Goal: Find specific page/section: Find specific page/section

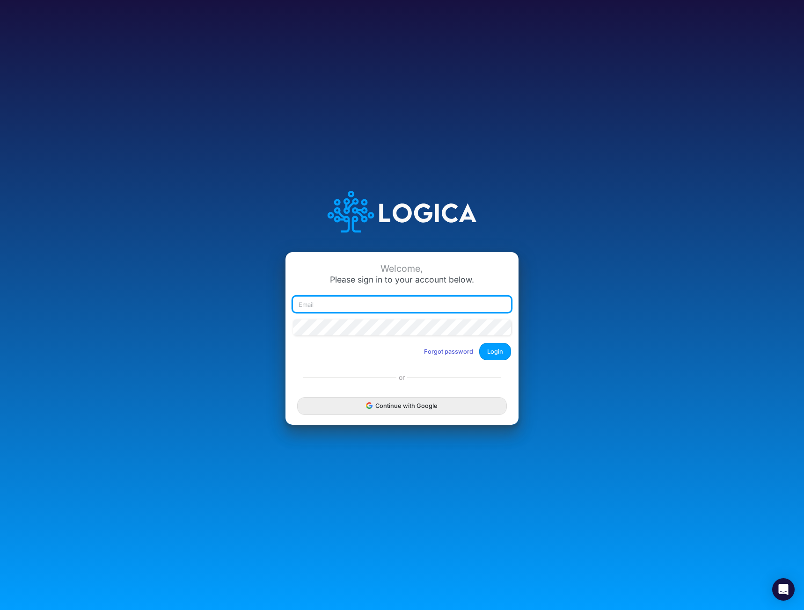
type input "mhaywood@cquencehealth.com"
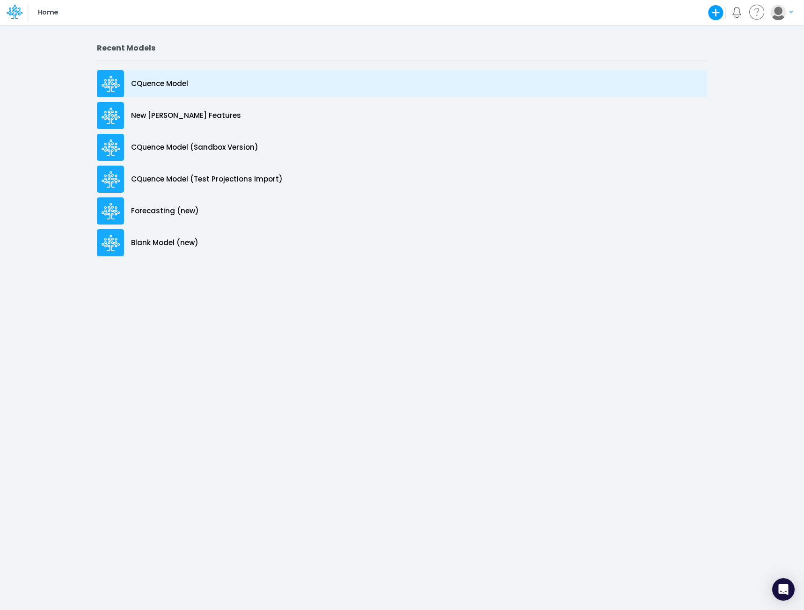
click at [149, 82] on p "CQuence Model" at bounding box center [159, 84] width 57 height 11
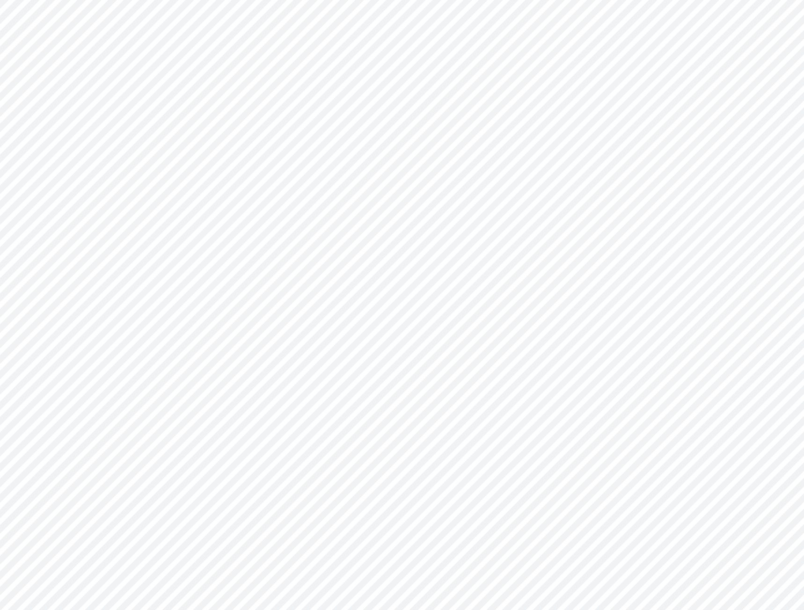
type input "Consolidated All by Month"
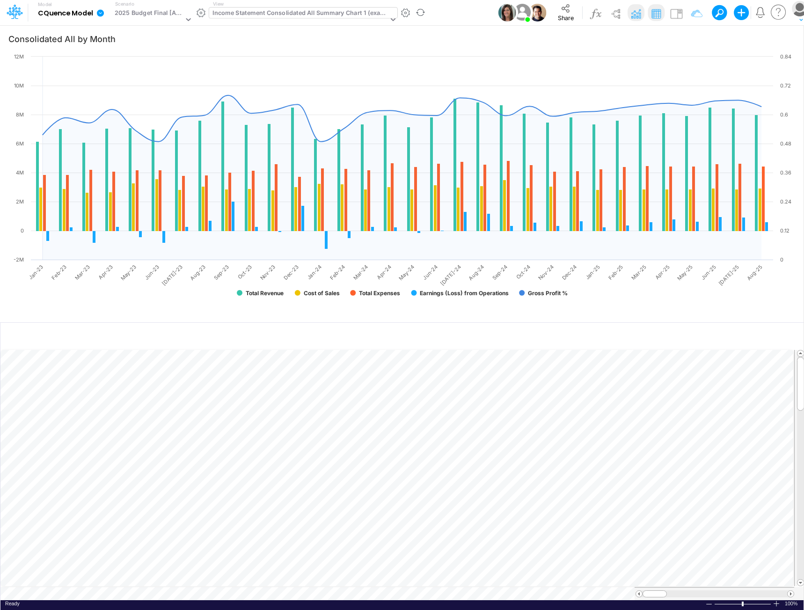
click at [289, 9] on div "Income Statement Consolidated All Summary Chart 1 (example)" at bounding box center [301, 13] width 176 height 11
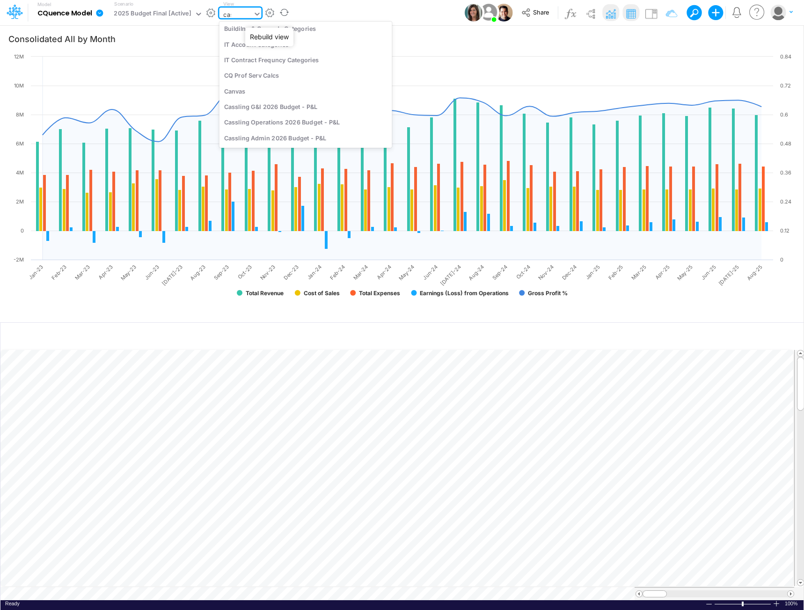
scroll to position [159, 0]
type input "cass"
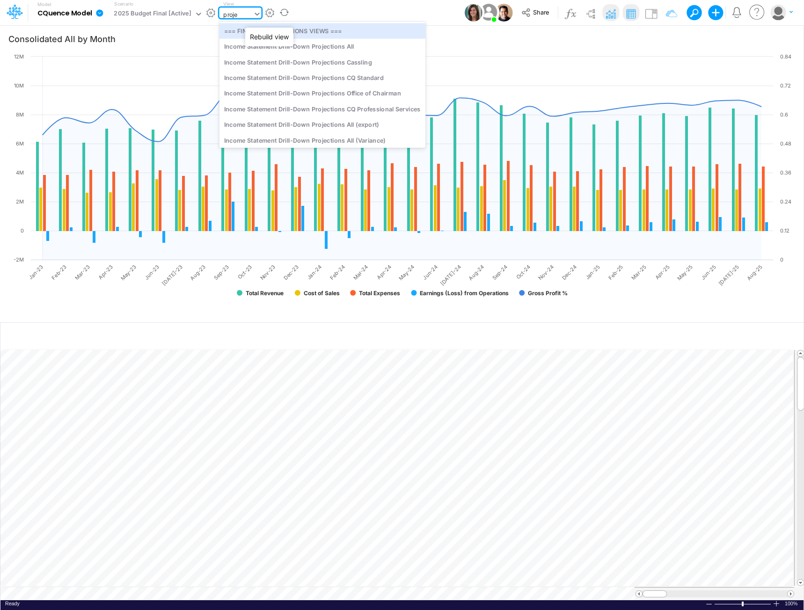
type input "projec"
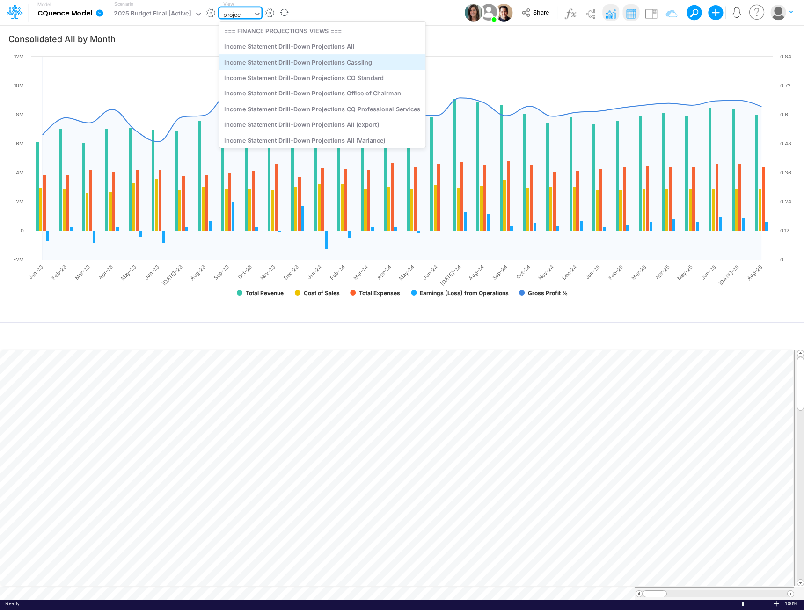
click at [273, 58] on div "Income Statement Drill-Down Projections Cassling" at bounding box center [322, 61] width 206 height 15
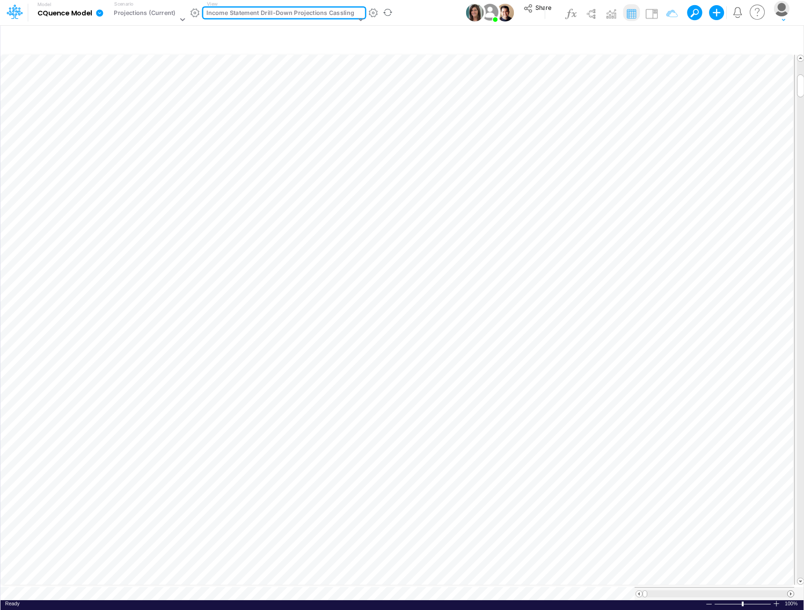
click at [791, 591] on span at bounding box center [791, 594] width 6 height 6
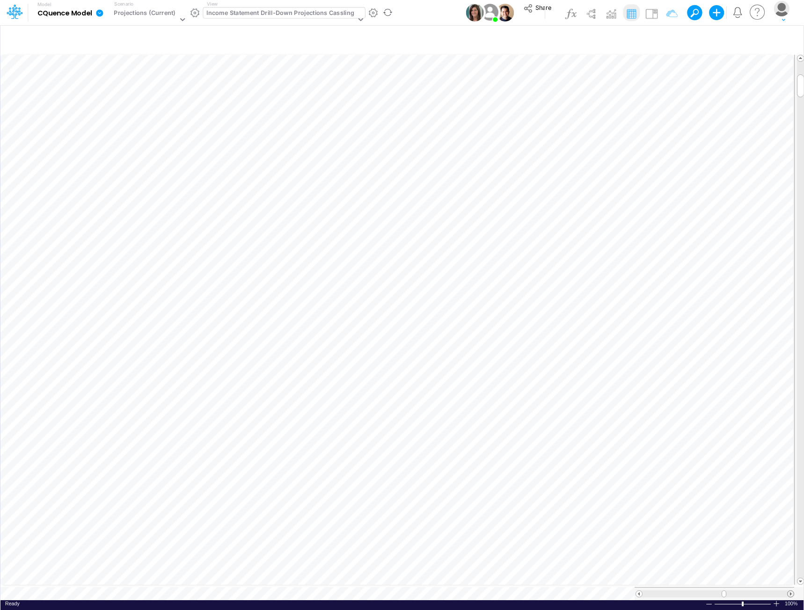
click at [792, 591] on span at bounding box center [791, 594] width 6 height 6
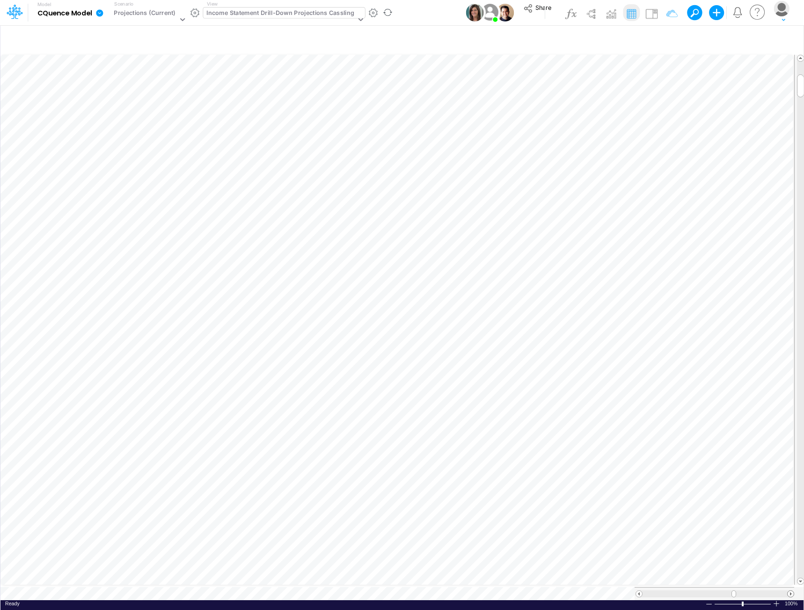
click at [792, 591] on span at bounding box center [791, 594] width 6 height 6
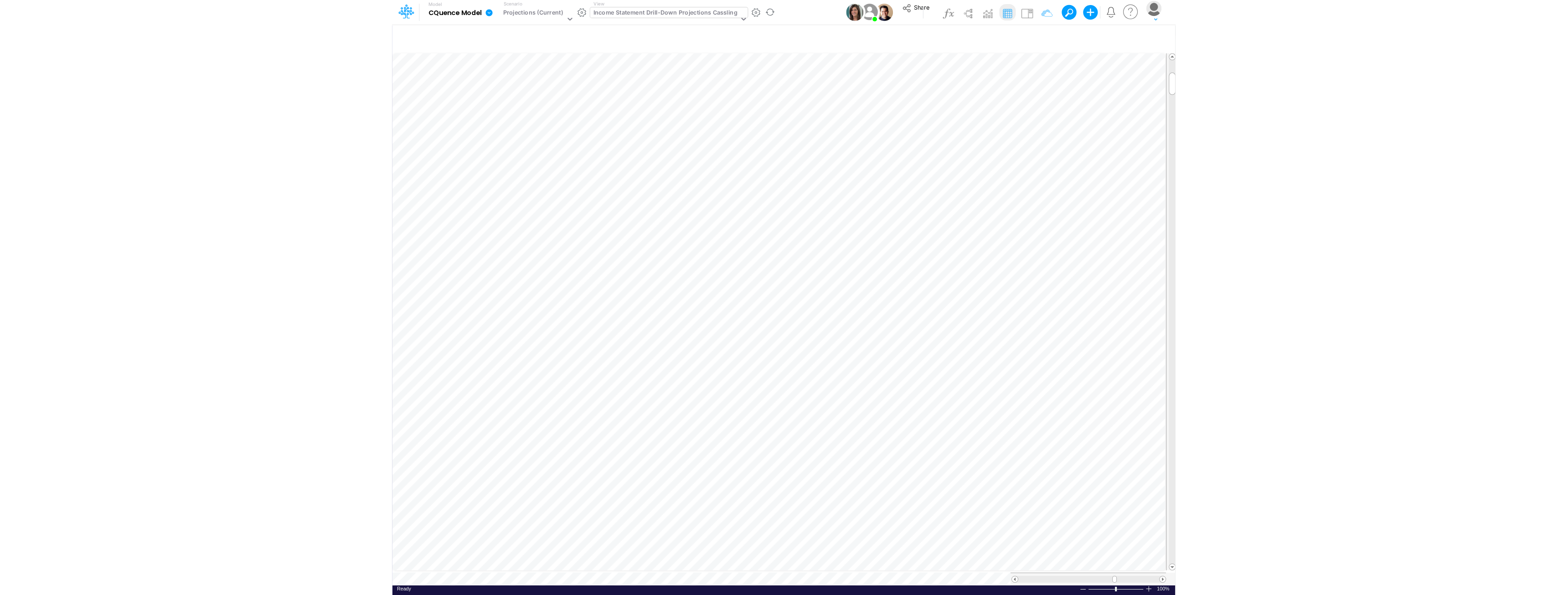
scroll to position [5, 0]
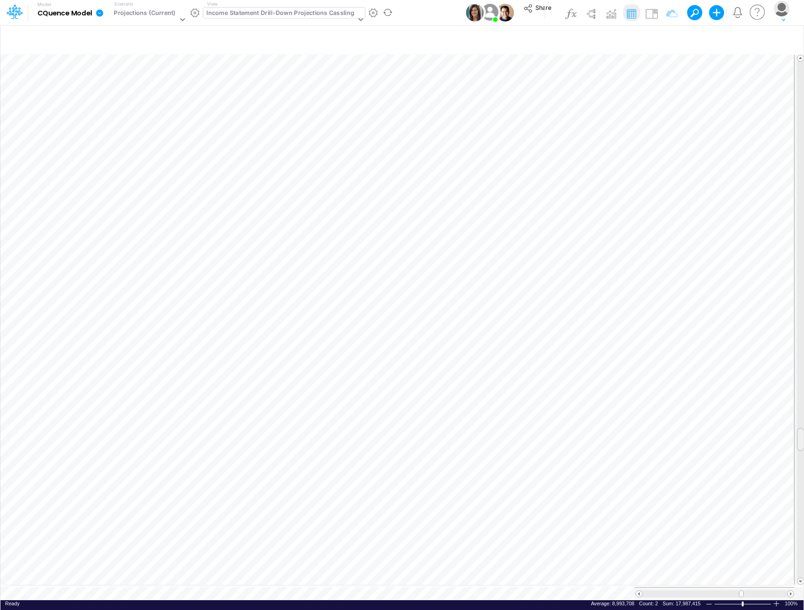
drag, startPoint x: 801, startPoint y: 156, endPoint x: 804, endPoint y: 437, distance: 280.9
click at [804, 437] on html "Model CQuence Model Edit model settings Duplicate Import QuickBooks QuickBooks …" at bounding box center [402, 305] width 804 height 610
click at [788, 64] on tr at bounding box center [402, 319] width 804 height 535
